Goal: Information Seeking & Learning: Check status

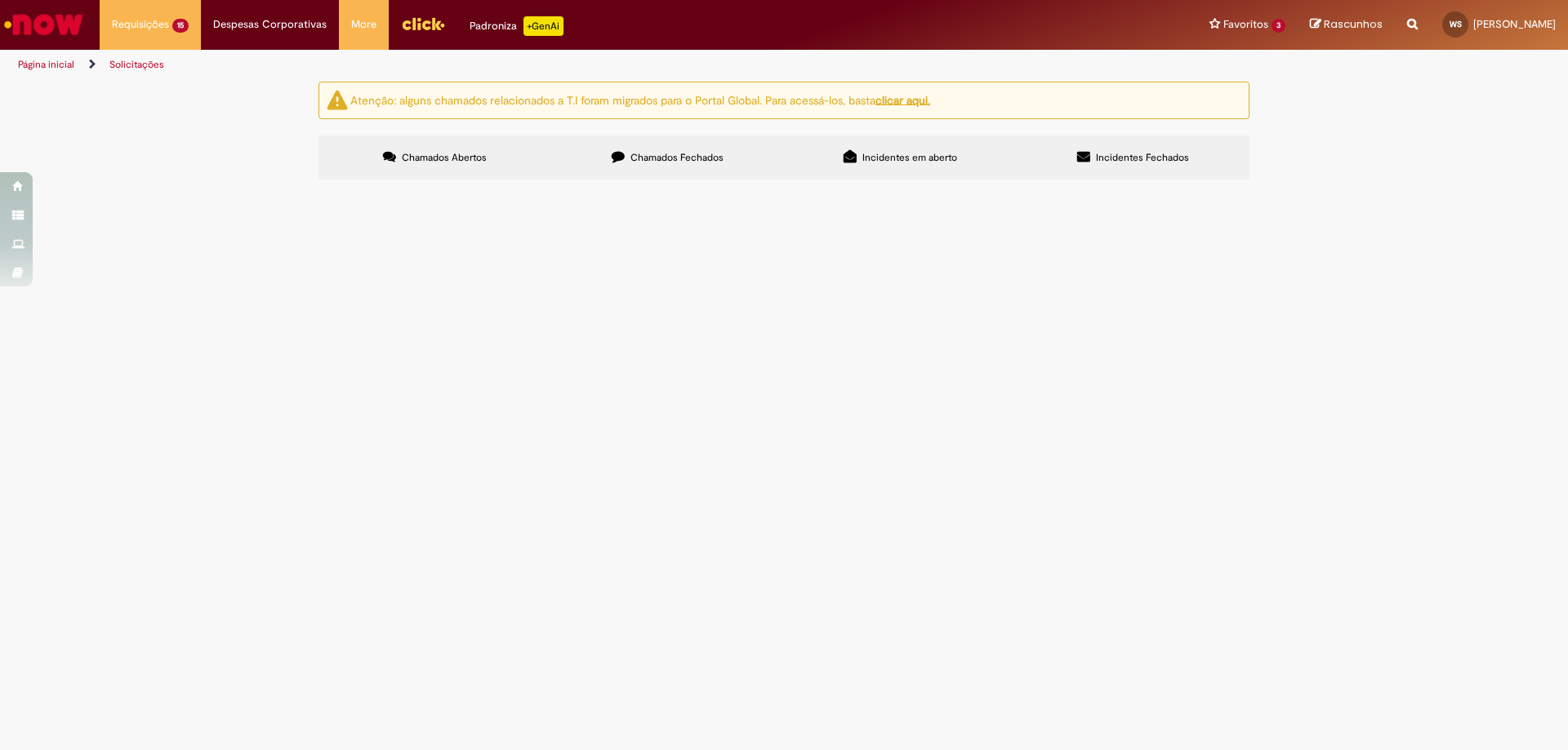
click at [0, 0] on span "Bom dia! Estou com esse fornecedor que precisa de antecipação de pagamento. Pod…" at bounding box center [0, 0] width 0 height 0
click at [0, 0] on span "Bom dia! Tudo bem? Gostaria de emitir novamente uma NF de venda de sucata de co…" at bounding box center [0, 0] width 0 height 0
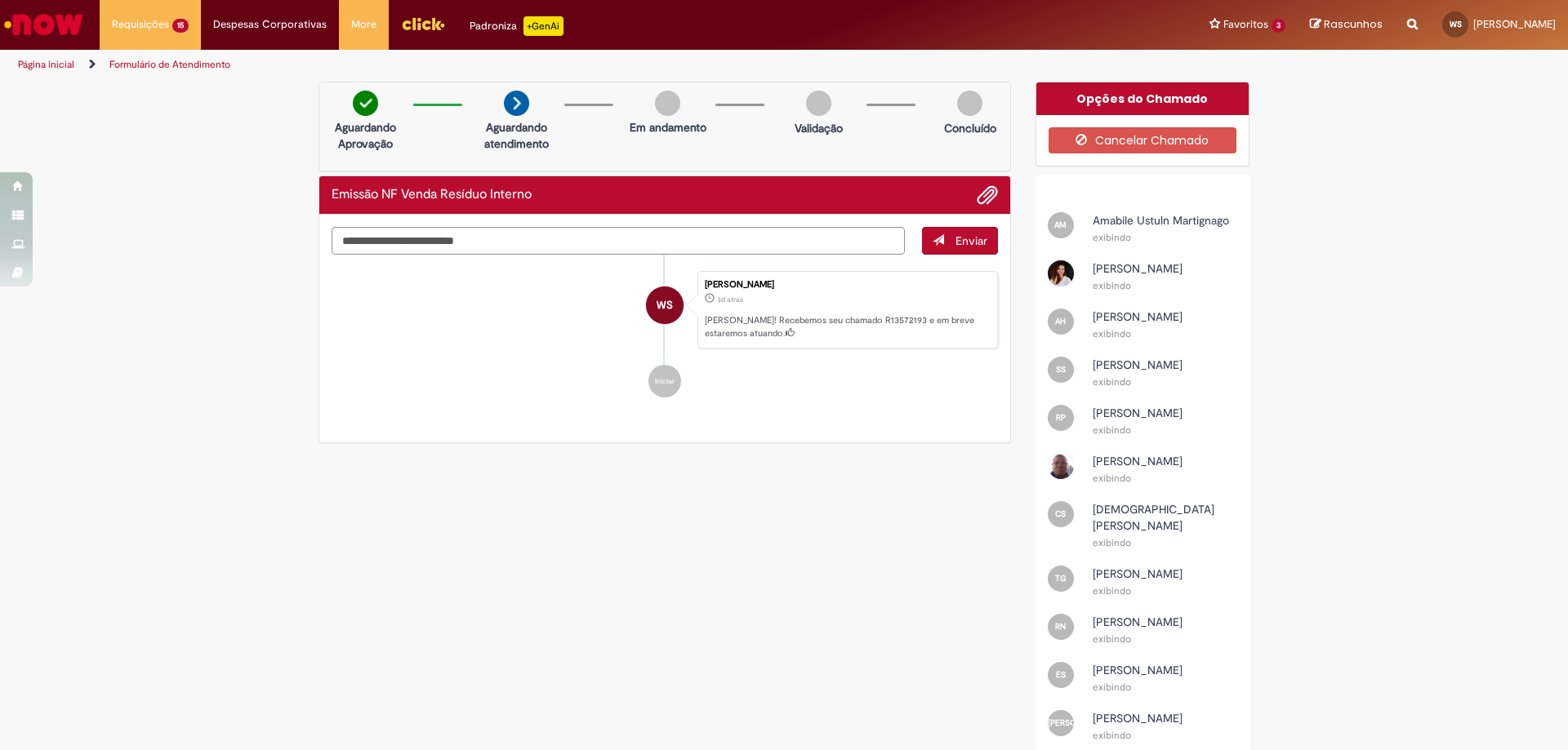
click at [1117, 271] on span "[PERSON_NAME]" at bounding box center [1137, 269] width 90 height 14
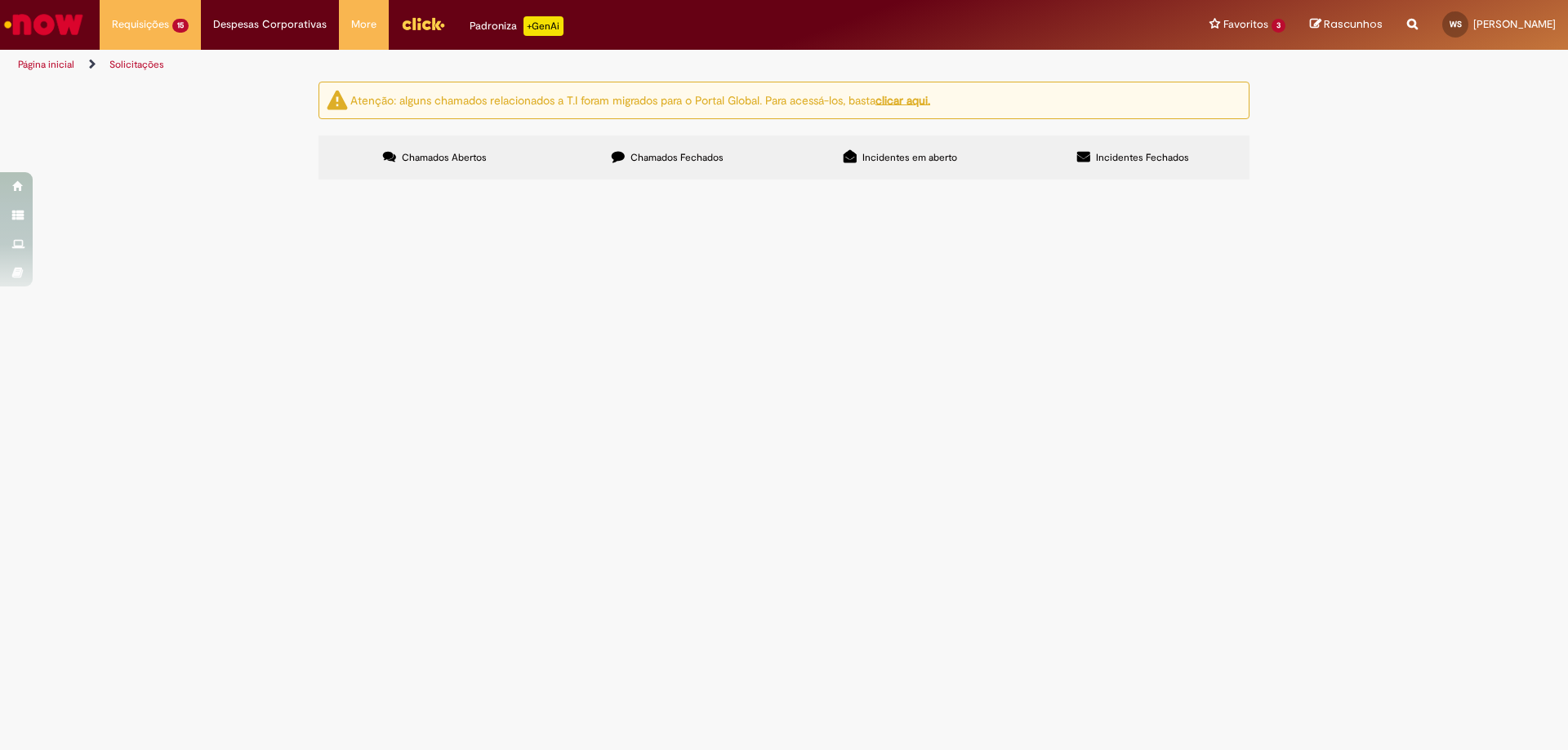
click at [0, 0] on span "Bom dia! Sou o gestor de frota do COM DF e estou realizando o cadastro de condu…" at bounding box center [0, 0] width 0 height 0
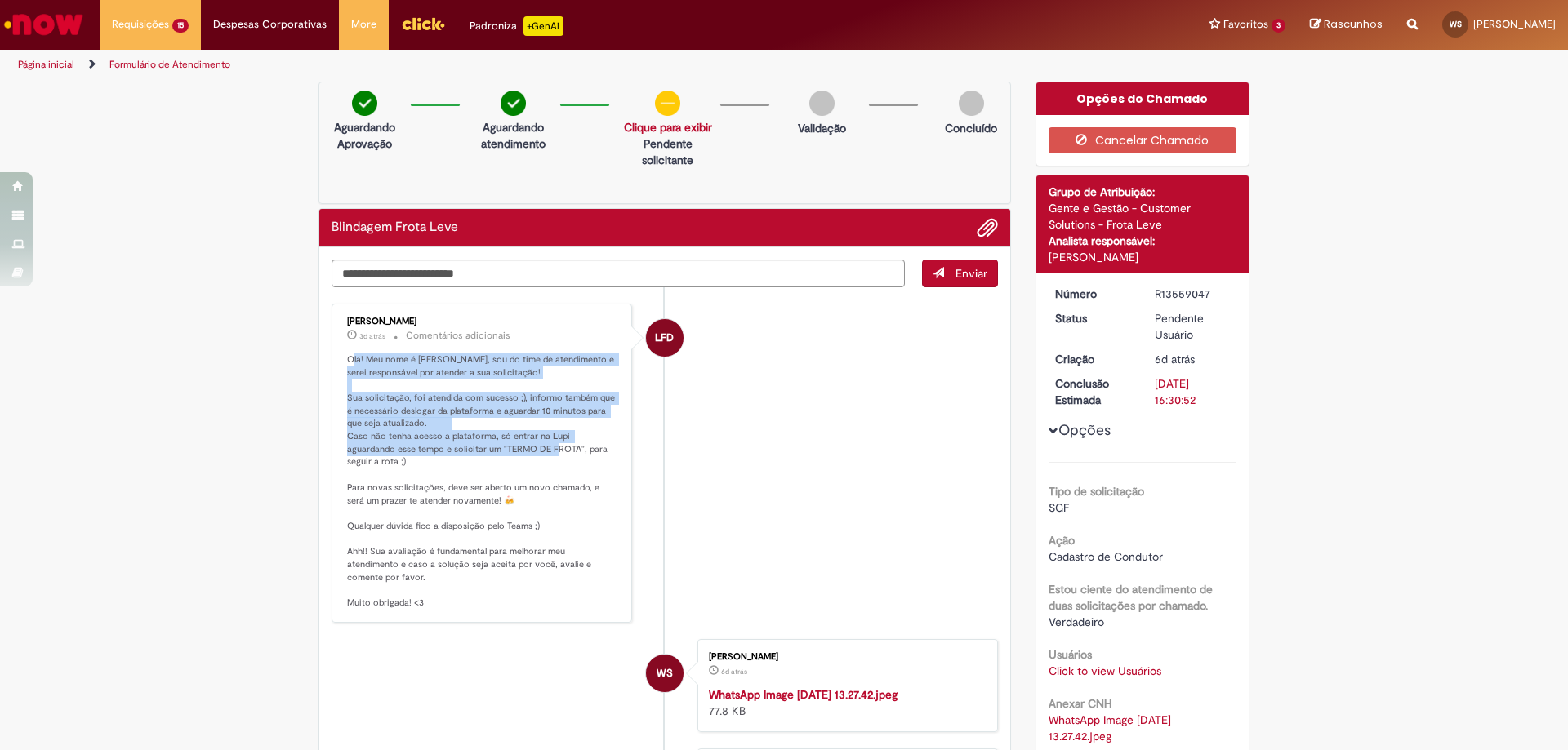
drag, startPoint x: 347, startPoint y: 356, endPoint x: 529, endPoint y: 449, distance: 204.4
click at [529, 449] on p "Olá! Meu nome é [PERSON_NAME], sou do time de atendimento e serei responsável p…" at bounding box center [483, 481] width 272 height 256
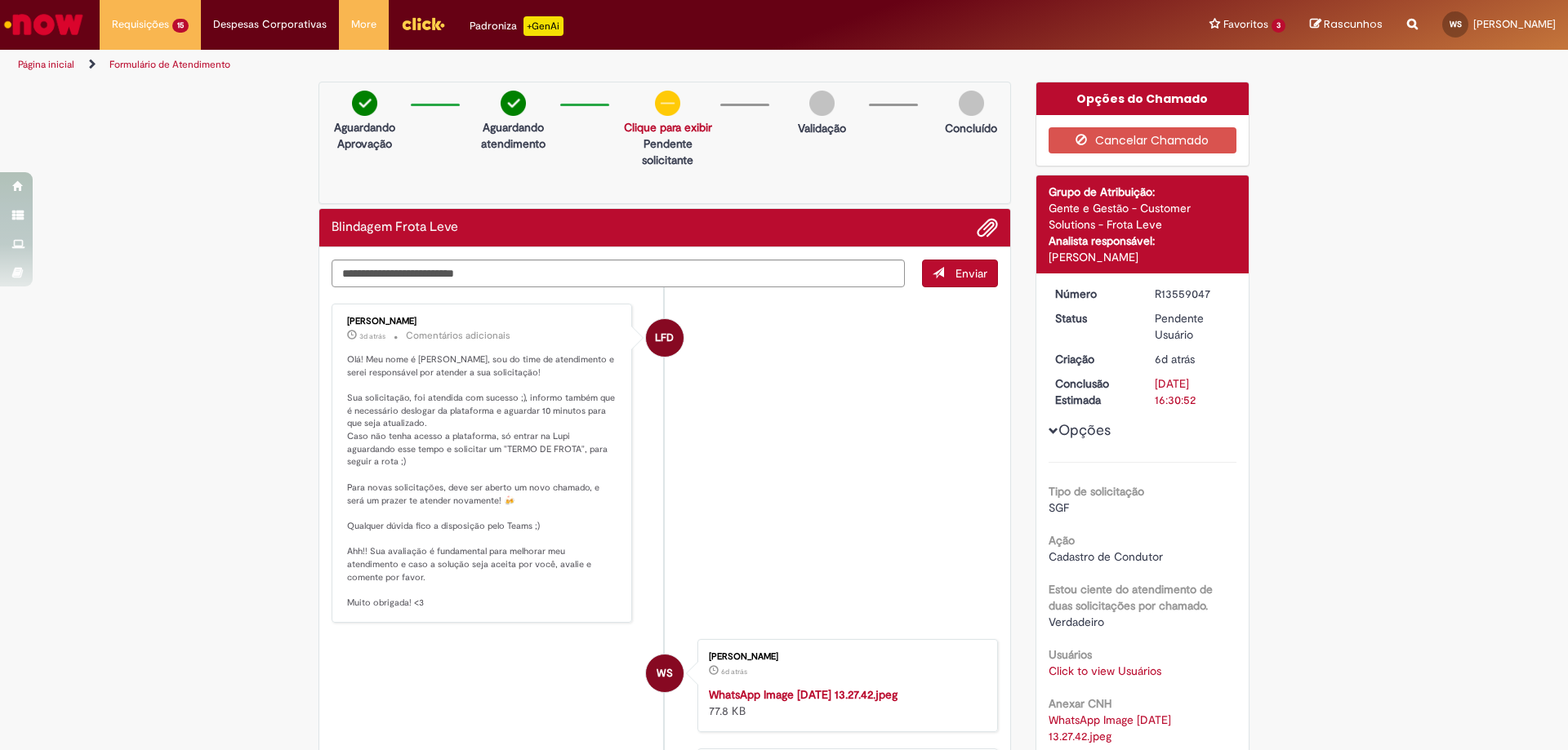
click at [801, 444] on li "LFD [PERSON_NAME] 3d atrás 3 dias atrás Comentários adicionais Olá! Meu nome é …" at bounding box center [664, 463] width 666 height 319
click at [695, 129] on link "Clique para exibir" at bounding box center [667, 128] width 88 height 14
click at [754, 207] on div "Verificar Código de Barras Aguardando Aprovação Aguardando atendimento Solicita…" at bounding box center [664, 658] width 717 height 1153
click at [804, 335] on li "LFD [PERSON_NAME] 3d atrás 3 dias atrás Comentários adicionais Olá! Meu nome é …" at bounding box center [664, 463] width 666 height 319
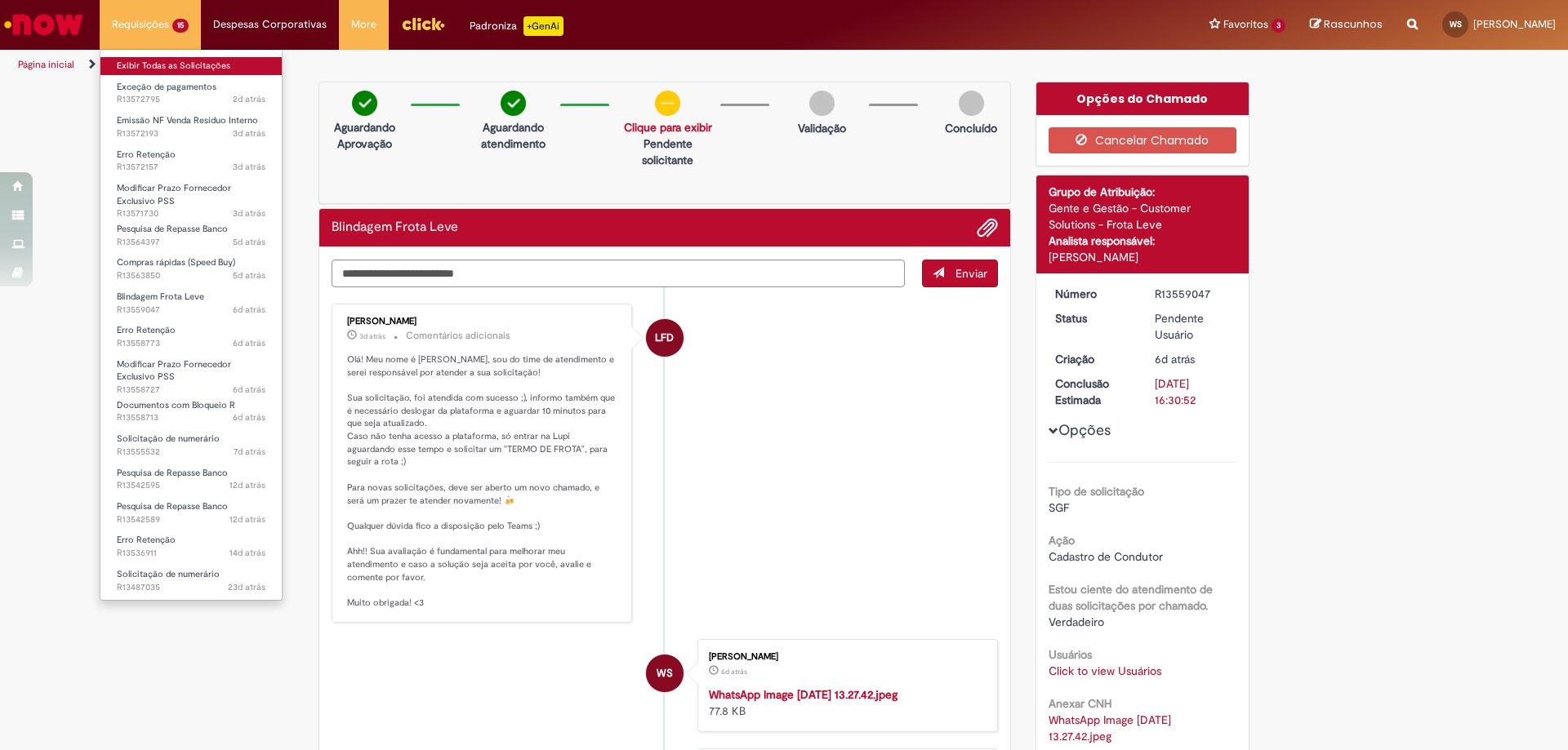
click at [166, 65] on link "Exibir Todas as Solicitações" at bounding box center [191, 66] width 181 height 18
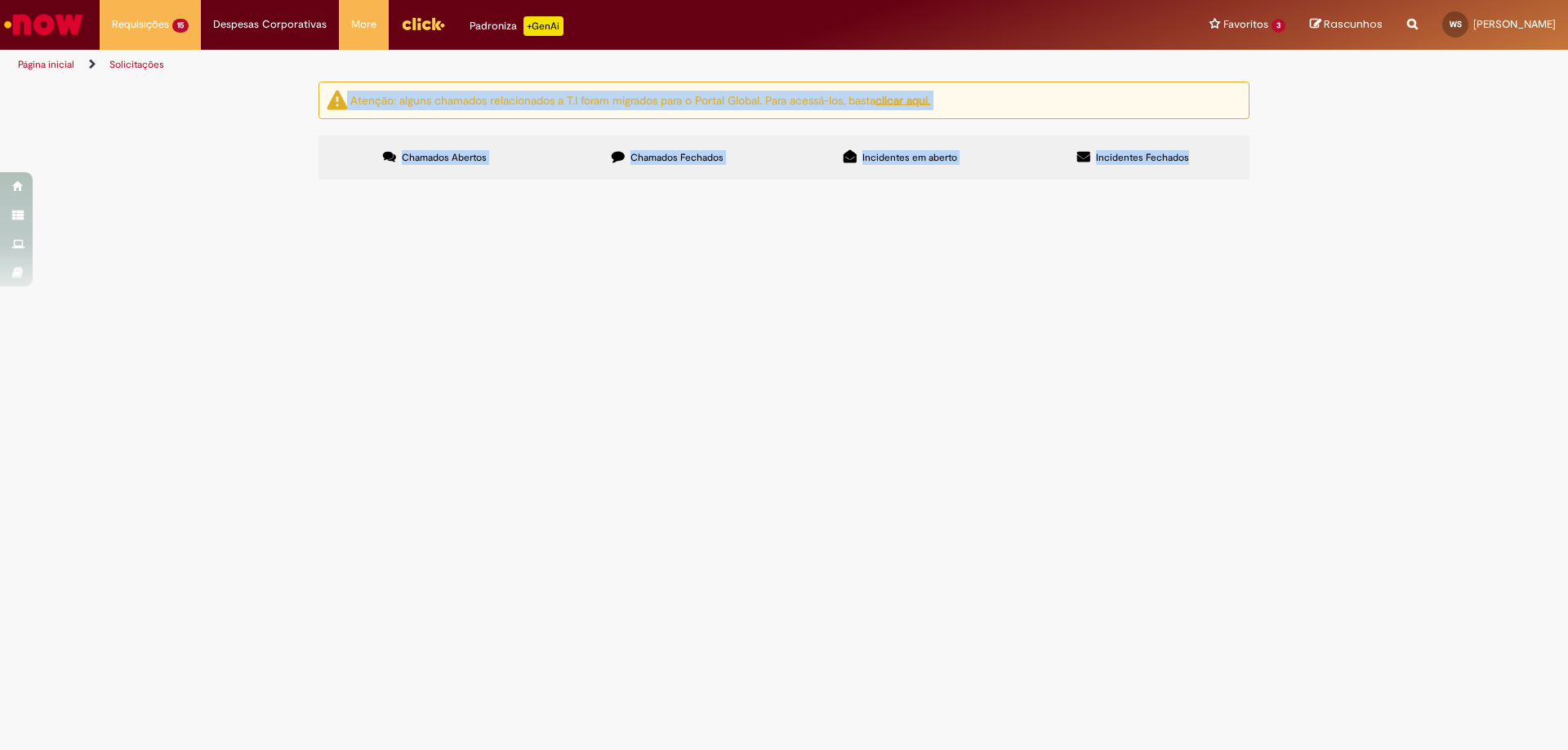
drag, startPoint x: 1129, startPoint y: 542, endPoint x: 294, endPoint y: 93, distance: 948.1
click at [294, 93] on div "Atenção: alguns chamados relacionados a T.I foram migrados para o Portal Global…" at bounding box center [784, 133] width 1568 height 103
drag, startPoint x: 290, startPoint y: 98, endPoint x: 807, endPoint y: 720, distance: 808.8
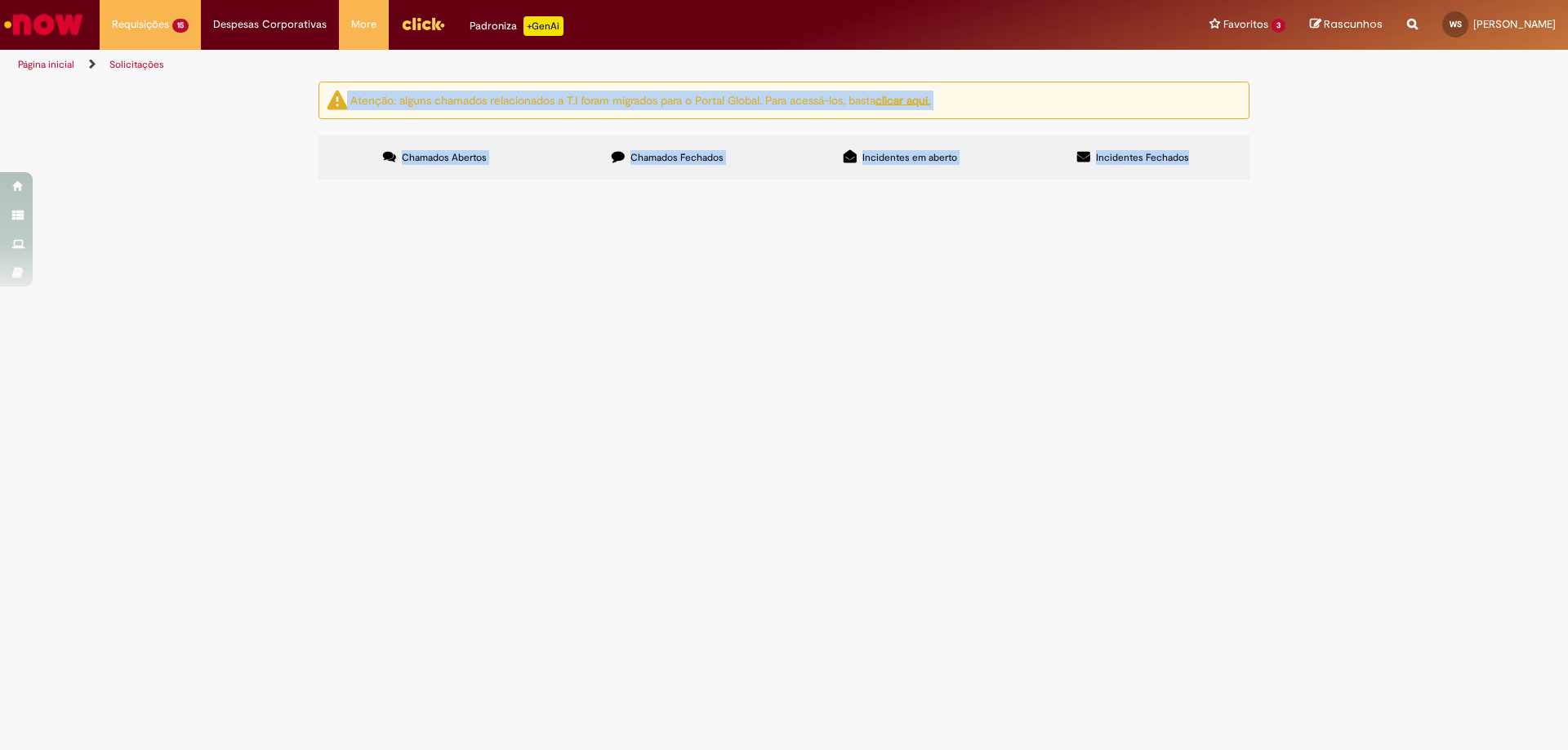
click at [807, 185] on div "Atenção: alguns chamados relacionados a T.I foram migrados para o Portal Global…" at bounding box center [784, 133] width 1568 height 103
click at [0, 0] on div "Linhas 1 − 15 de 15" at bounding box center [0, 0] width 0 height 0
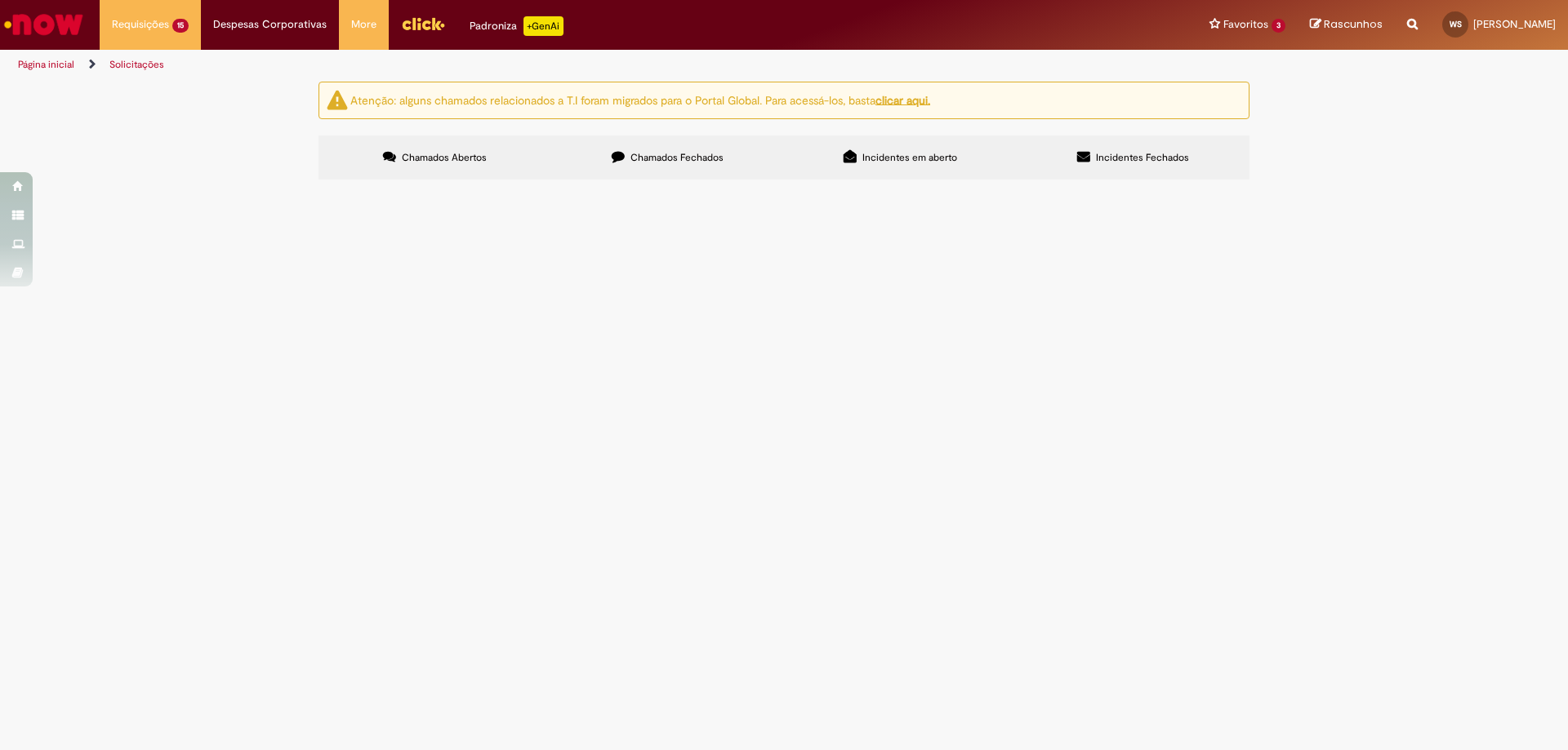
scroll to position [0, 0]
drag, startPoint x: 660, startPoint y: 697, endPoint x: 271, endPoint y: 79, distance: 730.2
click at [271, 79] on div "Pular para o conteúdo da página Requisições 15 Exibir Todas as Solicitações Exc…" at bounding box center [784, 375] width 1568 height 750
click at [298, 121] on div "Atenção: alguns chamados relacionados a T.I foram migrados para o Portal Global…" at bounding box center [784, 133] width 1568 height 103
click at [290, 138] on div "Atenção: alguns chamados relacionados a T.I foram migrados para o Portal Global…" at bounding box center [784, 133] width 1568 height 103
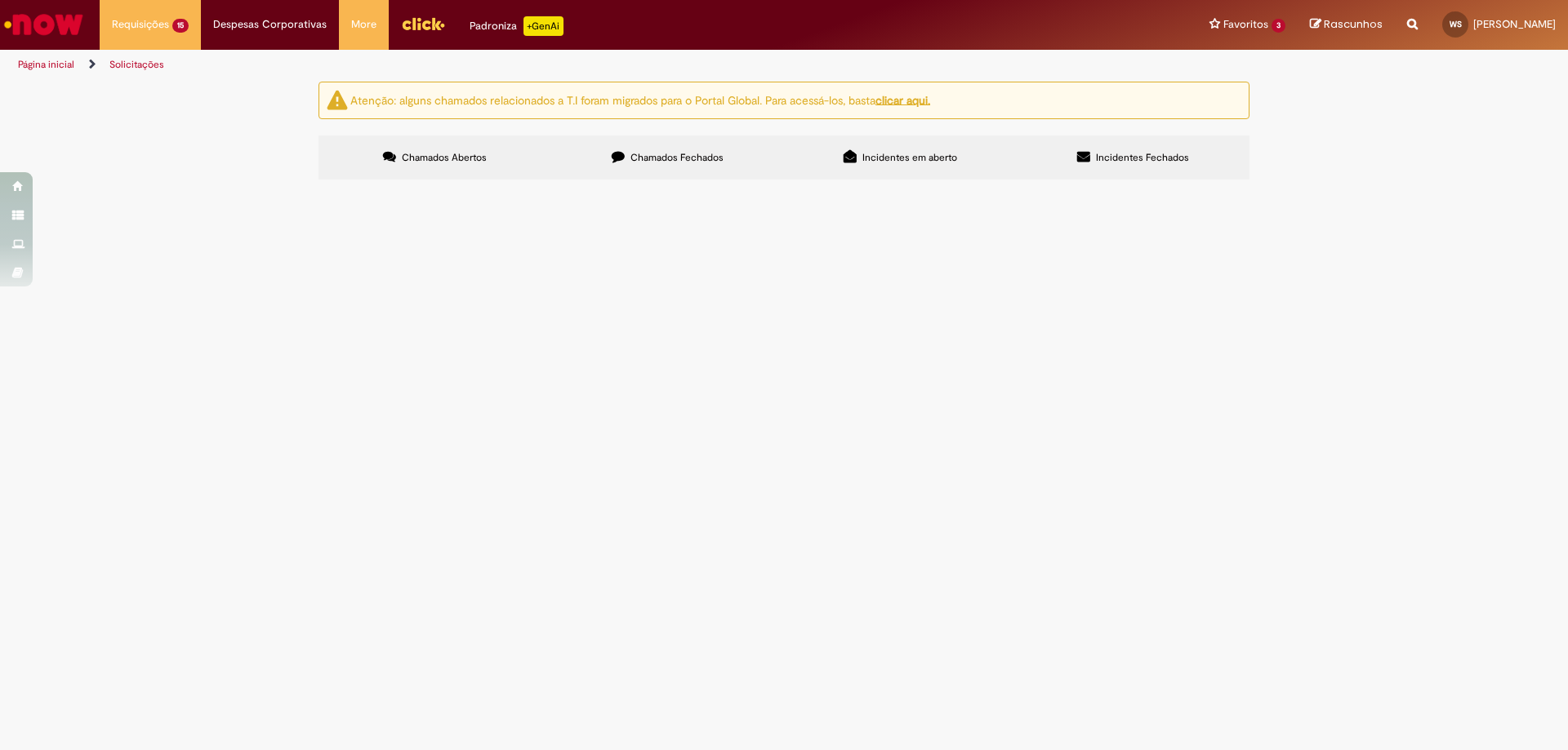
drag, startPoint x: 557, startPoint y: 698, endPoint x: 295, endPoint y: 99, distance: 653.8
click at [295, 99] on div "Atenção: alguns chamados relacionados a T.I foram migrados para o Portal Global…" at bounding box center [784, 133] width 1568 height 103
click at [0, 0] on span "Bom dia! Tivemos uma nota que foi emitida corretamente com o valor de R$3800, m…" at bounding box center [0, 0] width 0 height 0
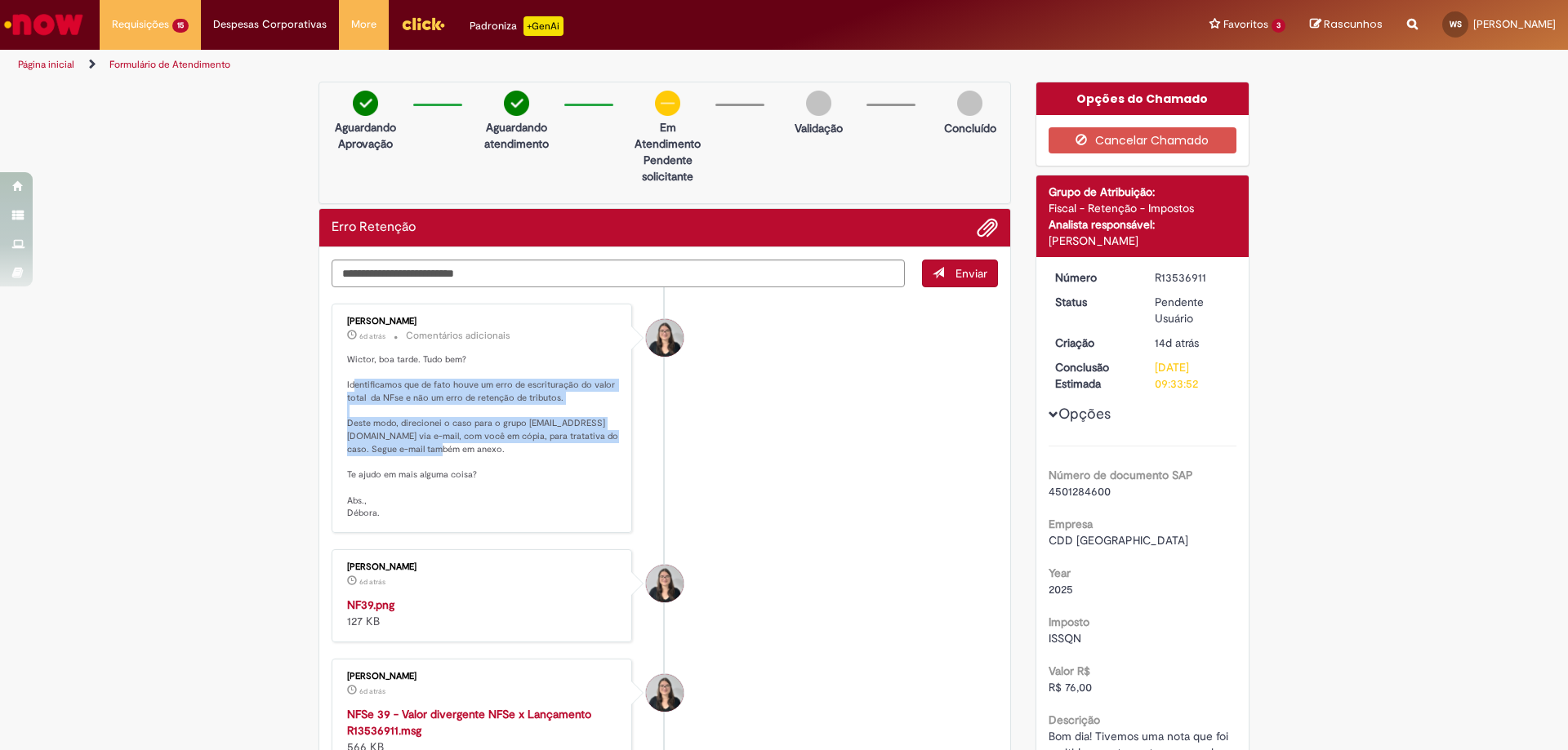
drag, startPoint x: 348, startPoint y: 387, endPoint x: 507, endPoint y: 447, distance: 169.9
click at [507, 447] on p "Wictor, boa tarde. Tudo bem? Identificamos que de fato houve um erro de escritu…" at bounding box center [483, 437] width 272 height 166
